Goal: Complete application form

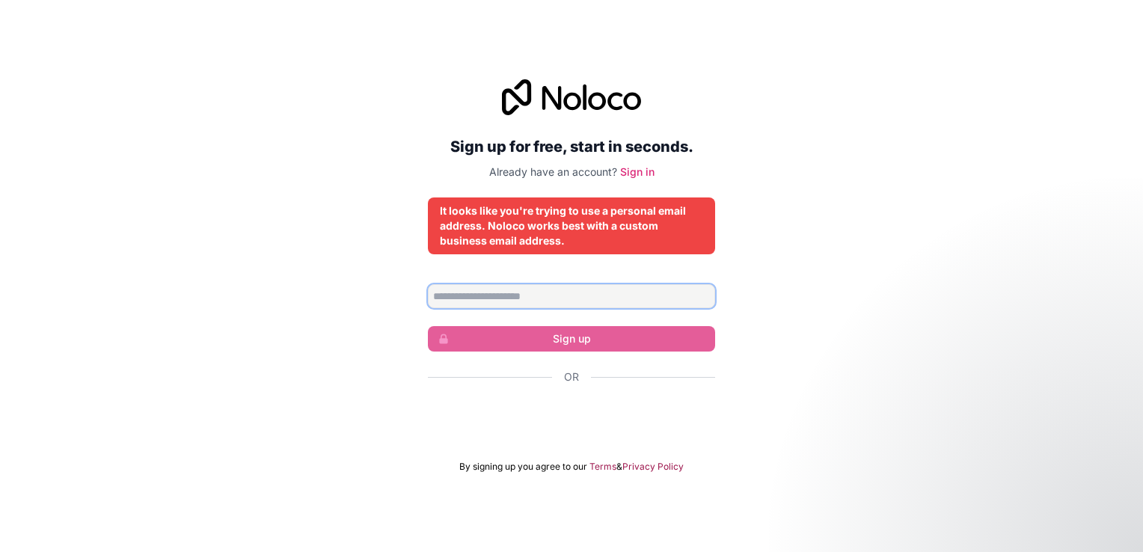
click at [579, 290] on input "Email address" at bounding box center [571, 296] width 287 height 24
type input "**********"
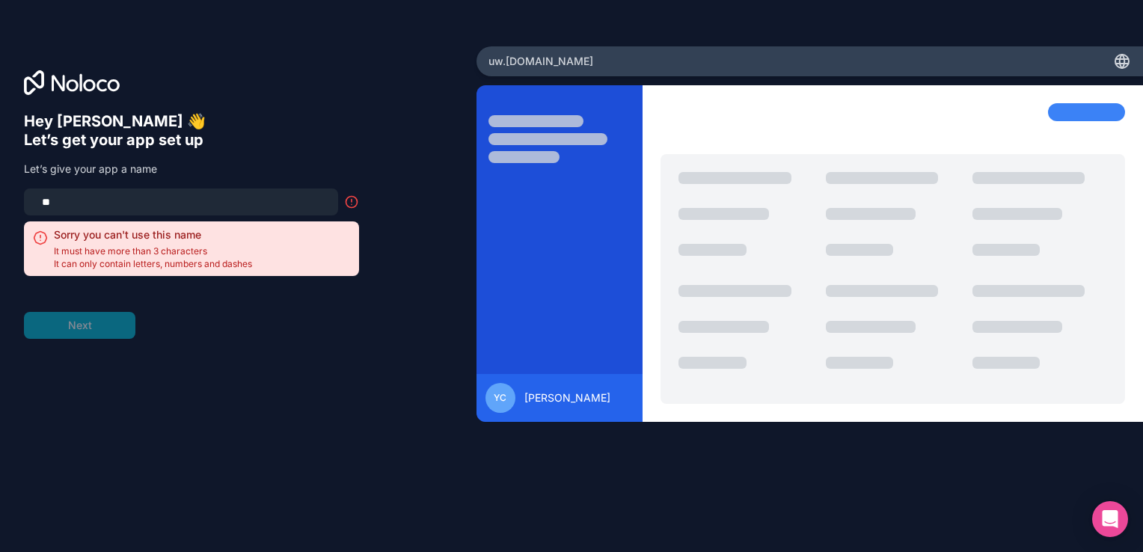
type input "*"
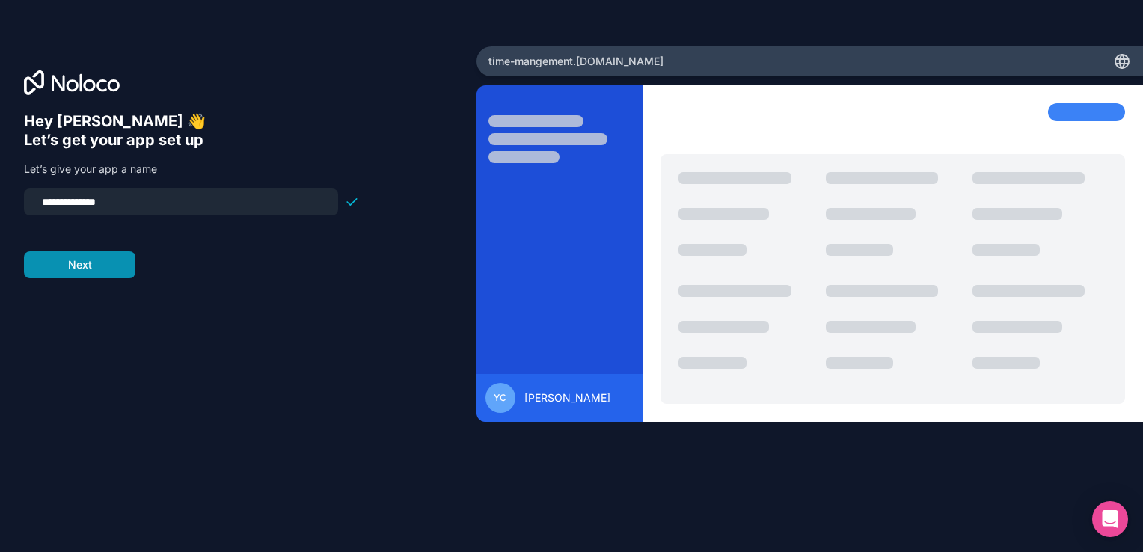
type input "**********"
click at [129, 271] on button "Next" at bounding box center [79, 264] width 111 height 27
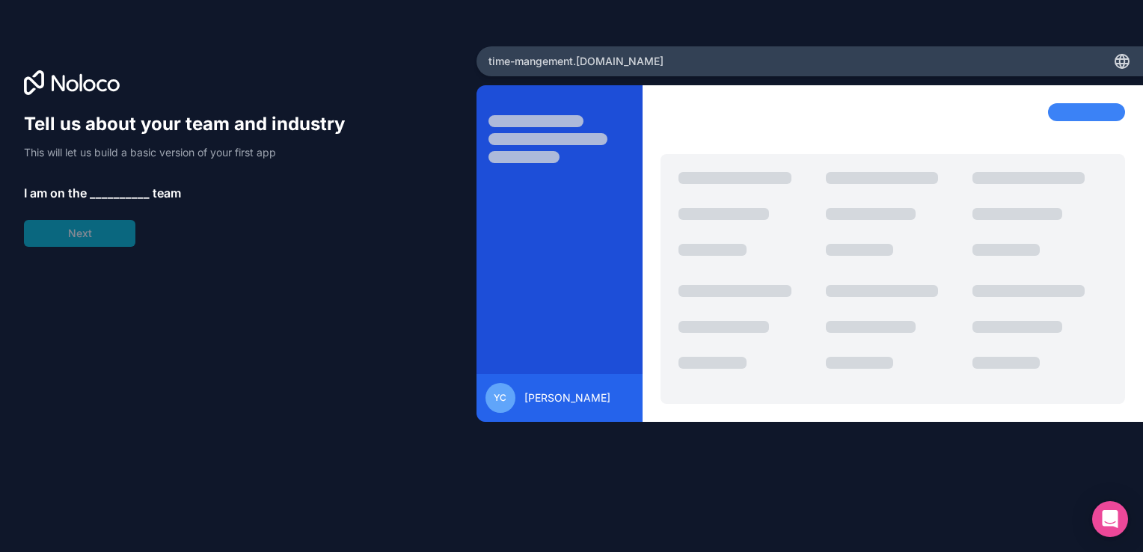
click at [122, 193] on span "__________" at bounding box center [120, 193] width 60 height 18
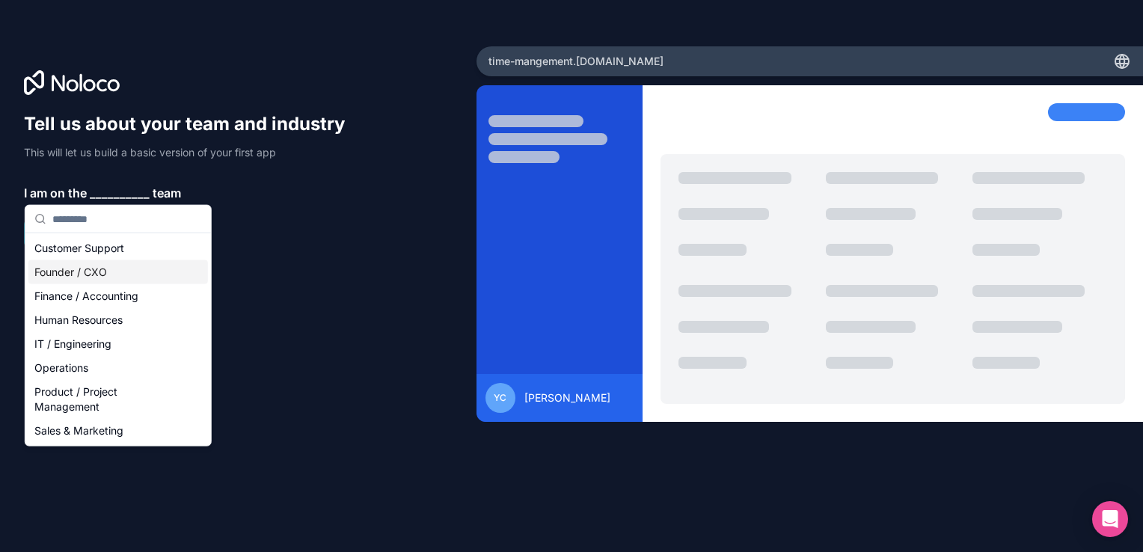
click at [129, 279] on div "Founder / CXO" at bounding box center [118, 272] width 180 height 24
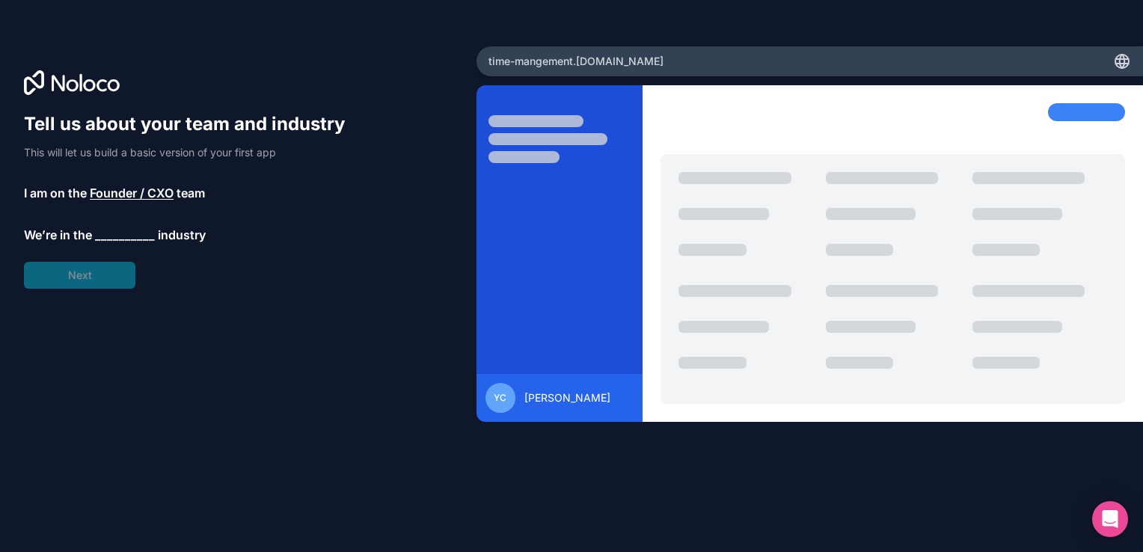
click at [114, 241] on span "__________" at bounding box center [125, 235] width 60 height 18
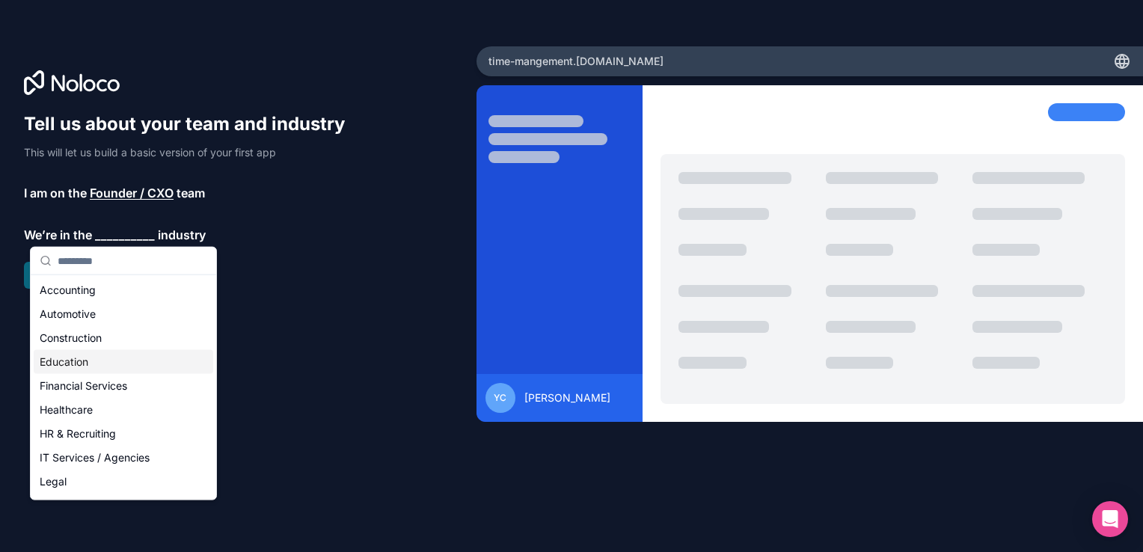
click at [120, 359] on div "Education" at bounding box center [124, 362] width 180 height 24
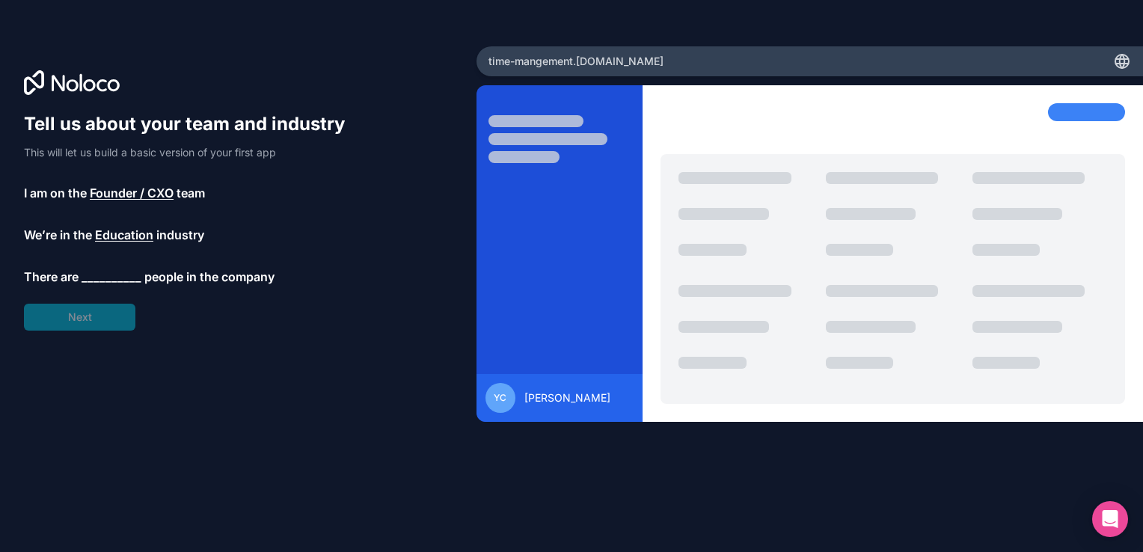
click at [132, 278] on span "__________" at bounding box center [112, 277] width 60 height 18
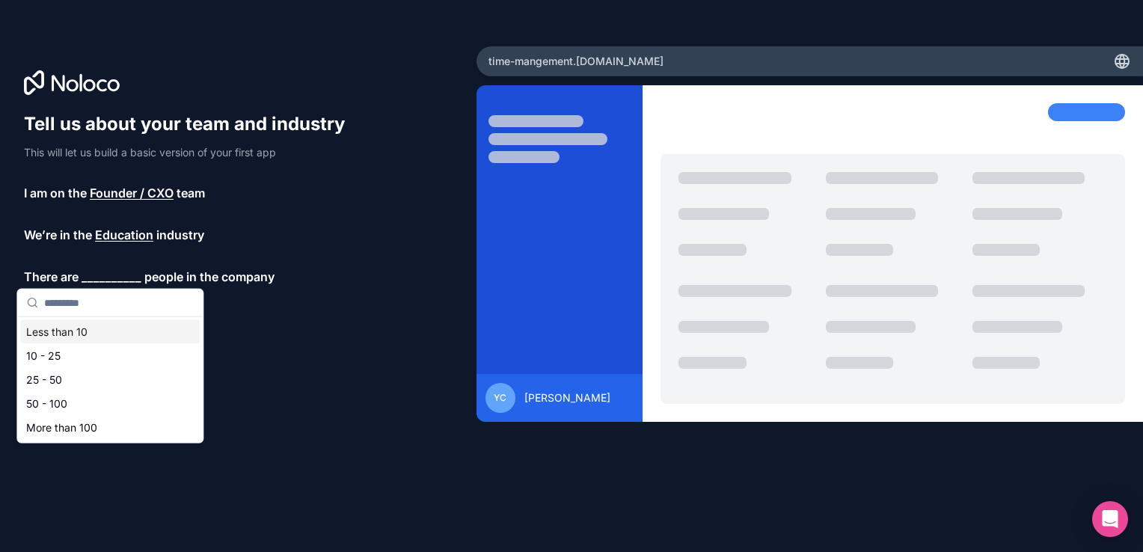
click at [100, 337] on div "Less than 10" at bounding box center [110, 332] width 180 height 24
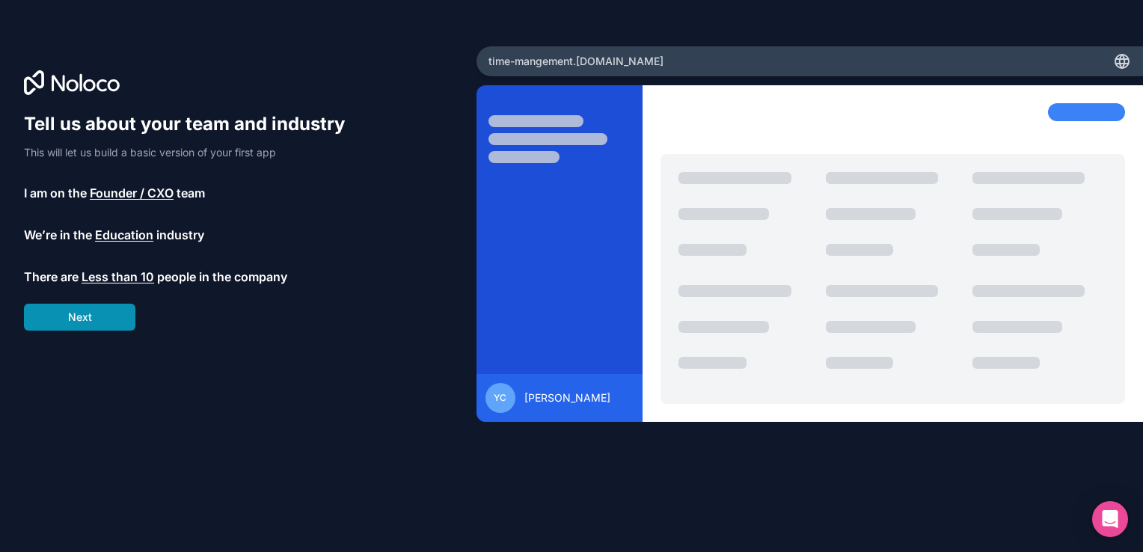
click at [117, 315] on button "Next" at bounding box center [79, 317] width 111 height 27
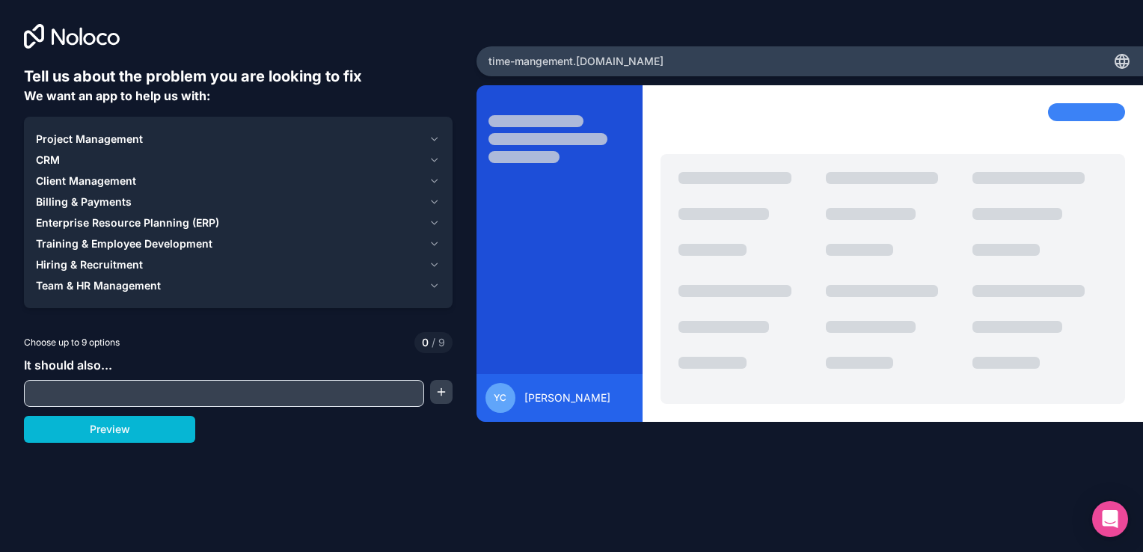
click at [410, 290] on div "Team & HR Management" at bounding box center [229, 285] width 387 height 15
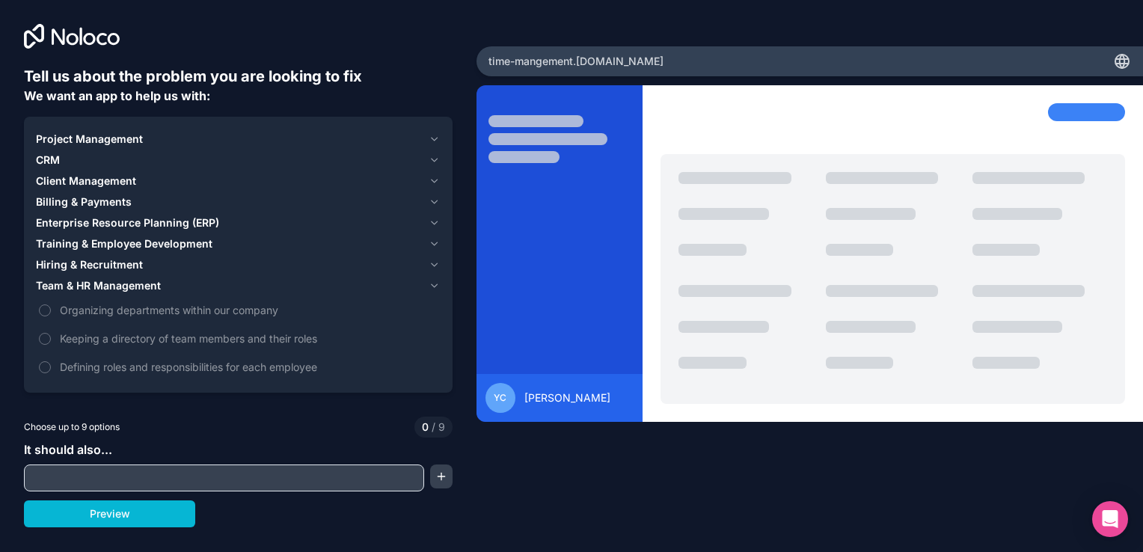
click at [394, 267] on div "Hiring & Recruitment" at bounding box center [229, 264] width 387 height 15
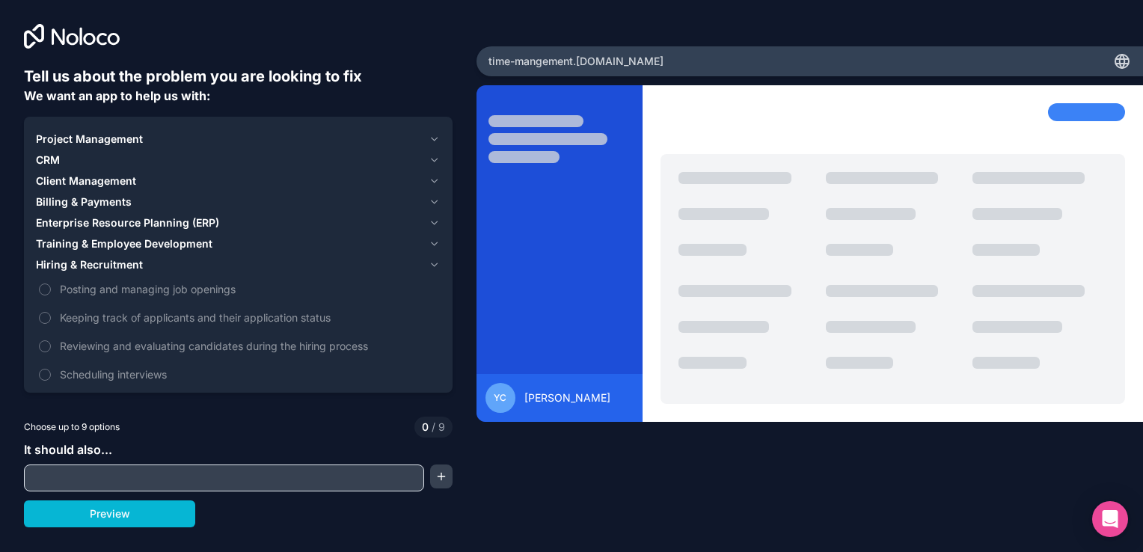
click at [386, 242] on div "Training & Employee Development" at bounding box center [229, 243] width 387 height 15
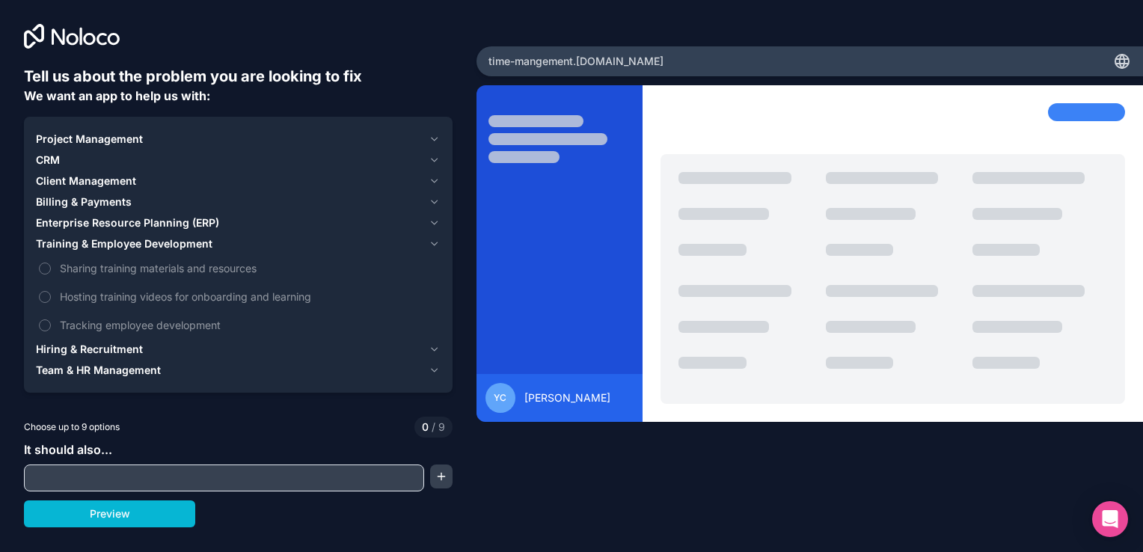
click at [76, 159] on div "CRM" at bounding box center [229, 160] width 387 height 15
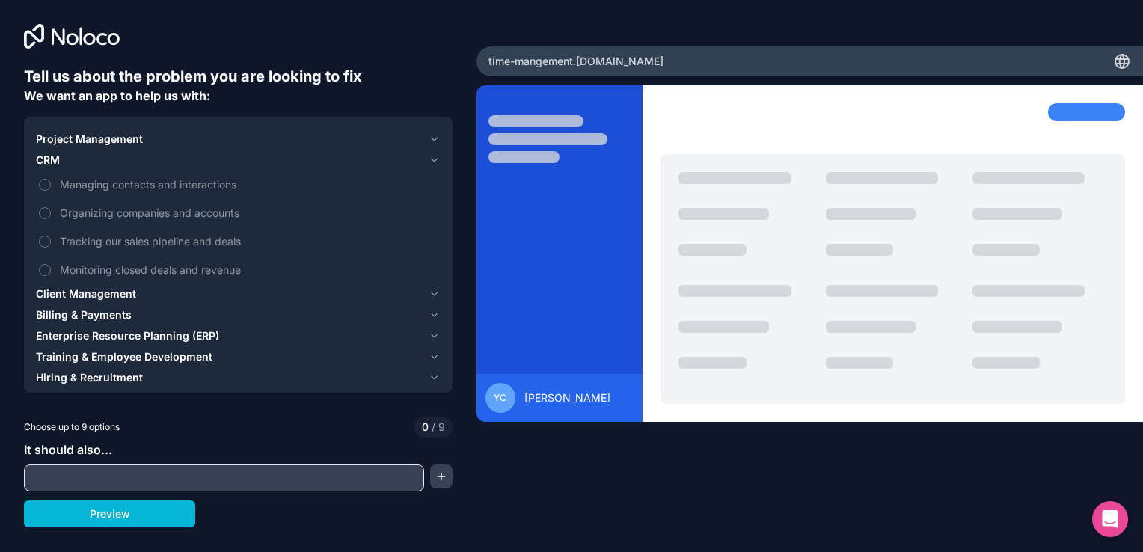
click at [131, 147] on button "Project Management" at bounding box center [238, 139] width 405 height 21
